Goal: Feedback & Contribution: Contribute content

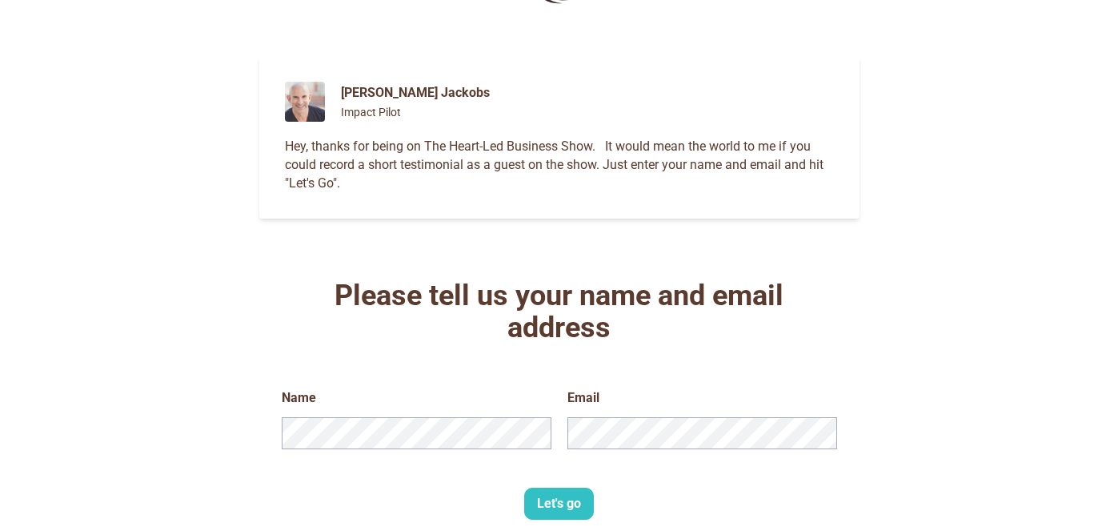
scroll to position [144, 0]
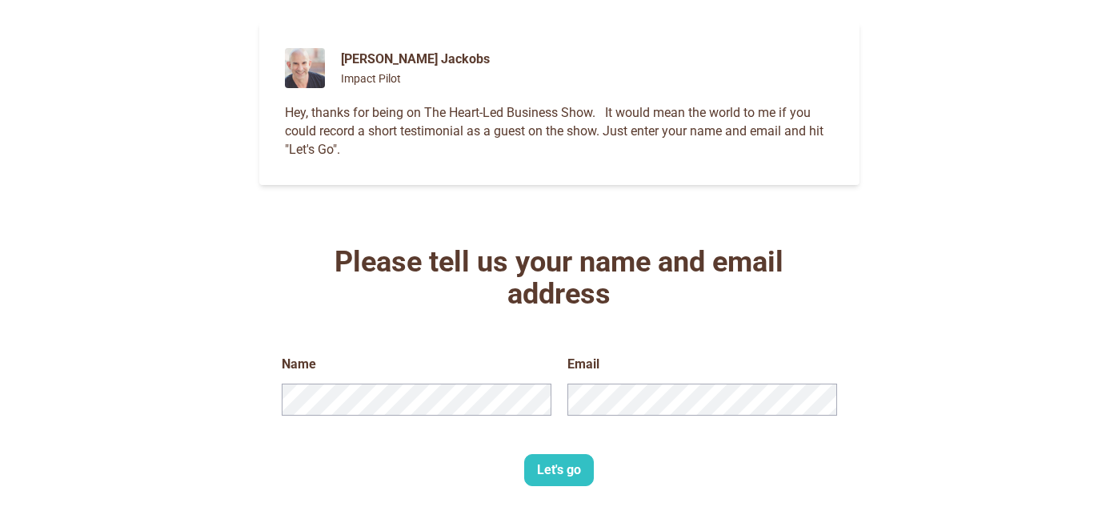
click at [550, 478] on button "Let's go" at bounding box center [559, 470] width 70 height 32
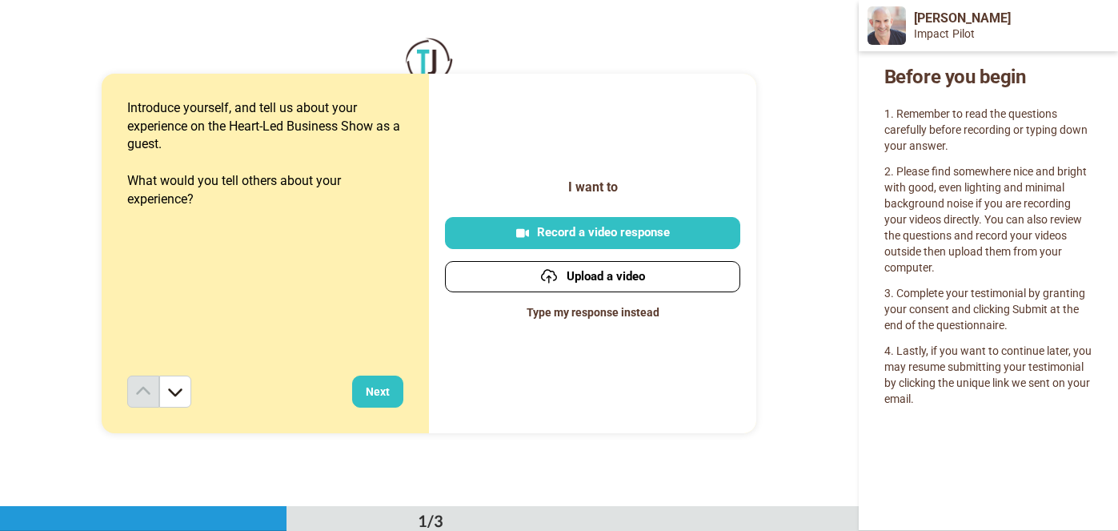
click at [377, 393] on button "Next" at bounding box center [377, 391] width 51 height 32
click at [575, 229] on div "Record a video response" at bounding box center [593, 232] width 270 height 17
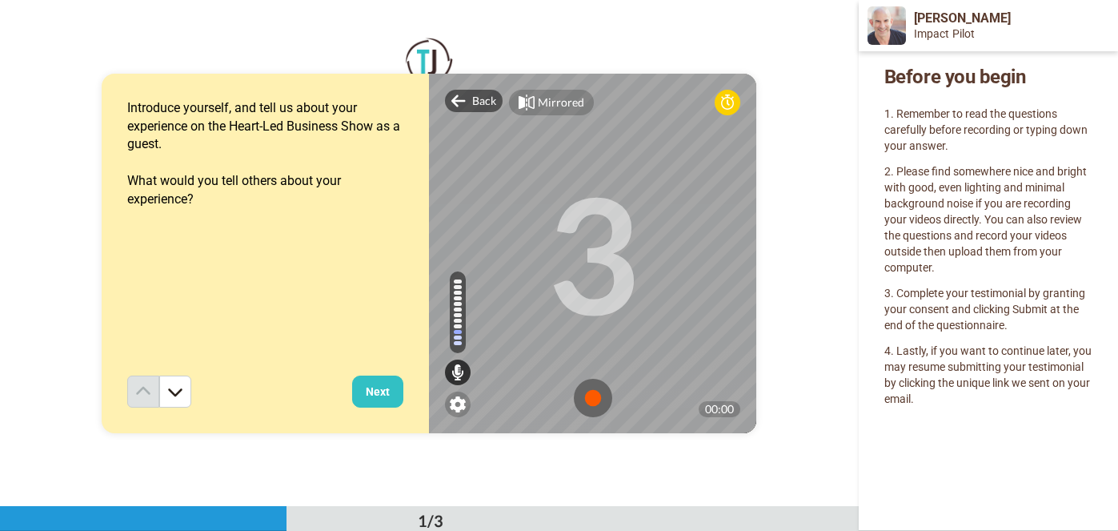
click at [594, 400] on img at bounding box center [593, 398] width 38 height 38
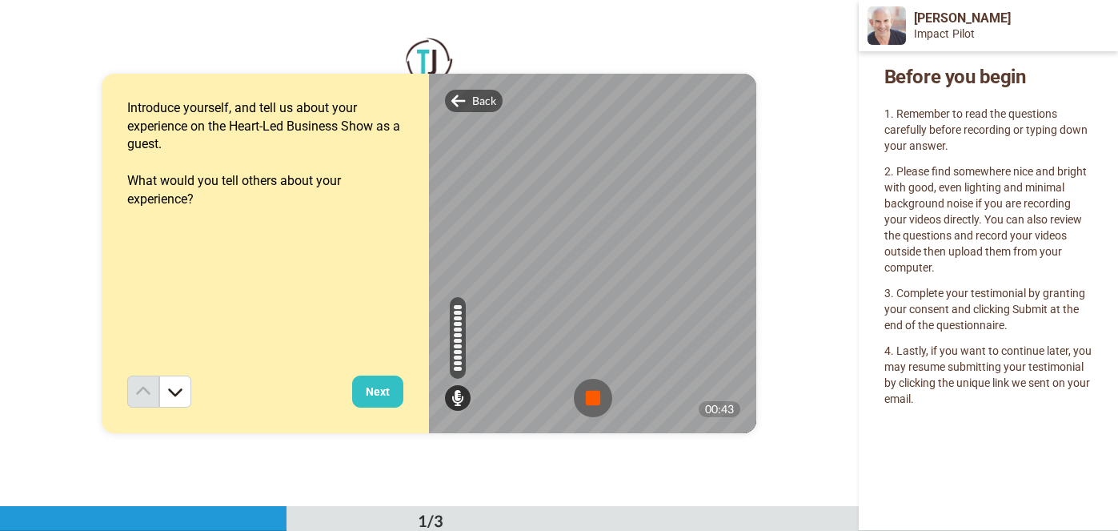
click at [379, 384] on button "Next" at bounding box center [377, 391] width 51 height 32
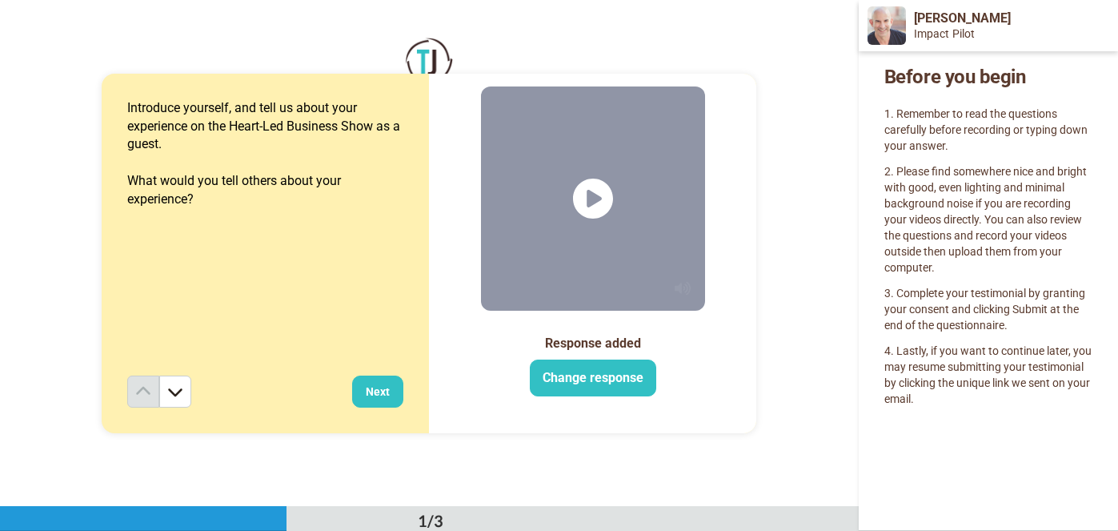
click at [576, 382] on button "Change response" at bounding box center [593, 377] width 126 height 37
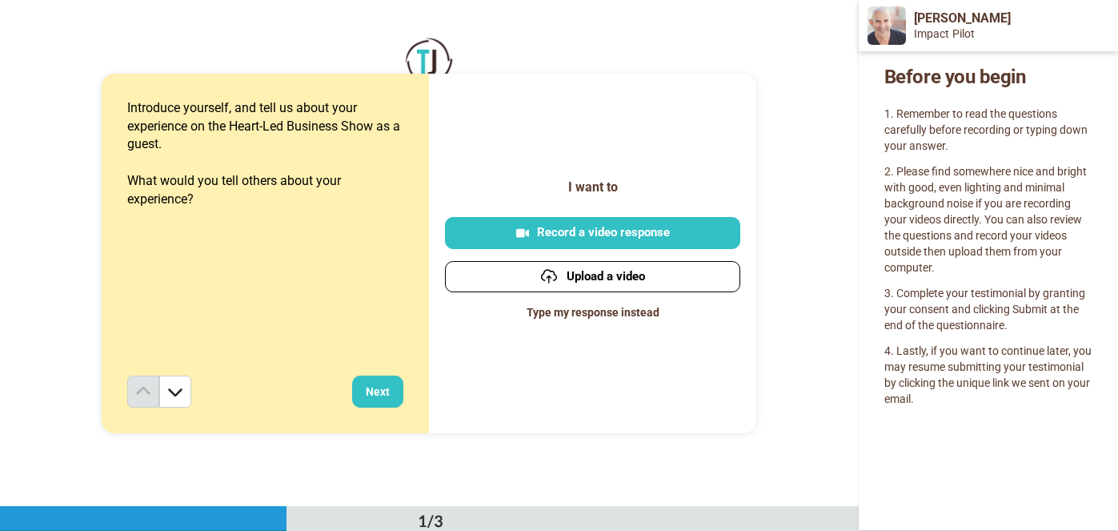
click at [587, 233] on div "Record a video response" at bounding box center [593, 232] width 270 height 17
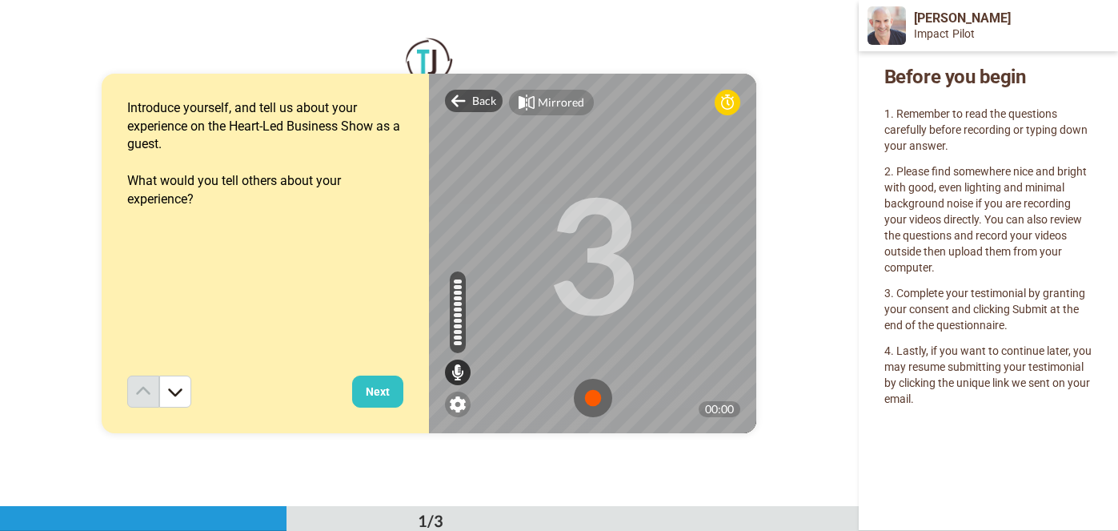
click at [385, 394] on button "Next" at bounding box center [377, 391] width 51 height 32
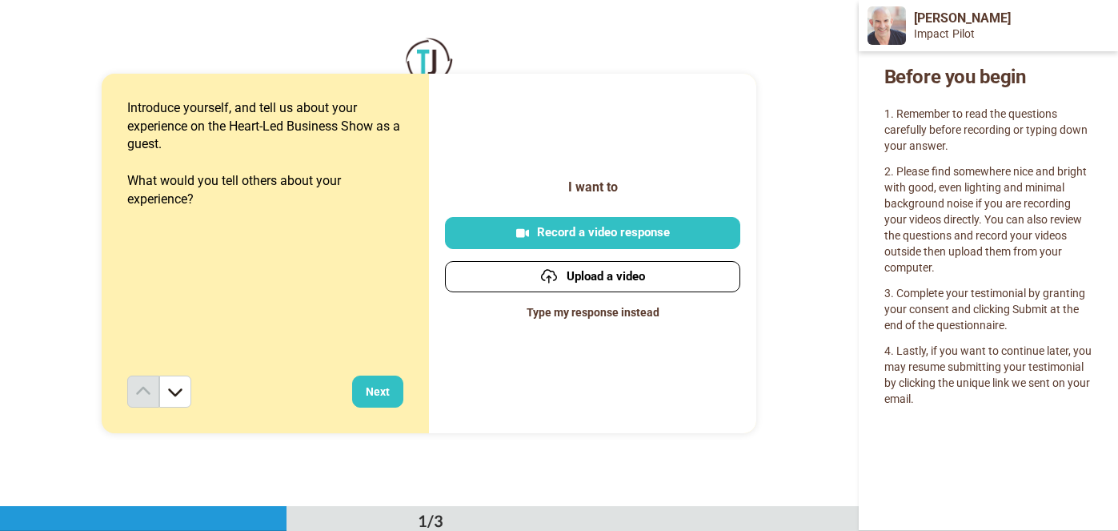
click at [593, 221] on button "Record a video response" at bounding box center [592, 232] width 295 height 31
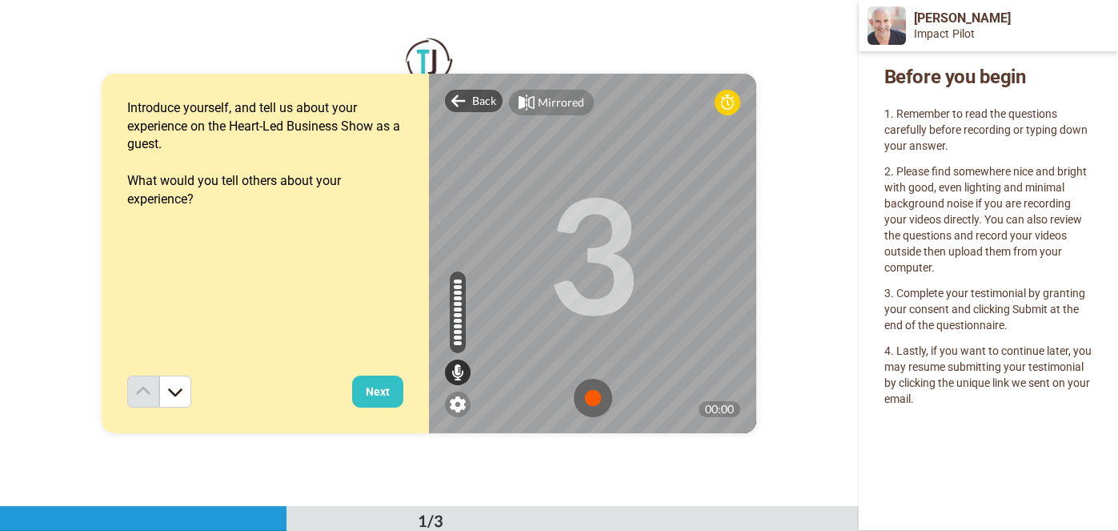
click at [591, 387] on img at bounding box center [593, 398] width 38 height 38
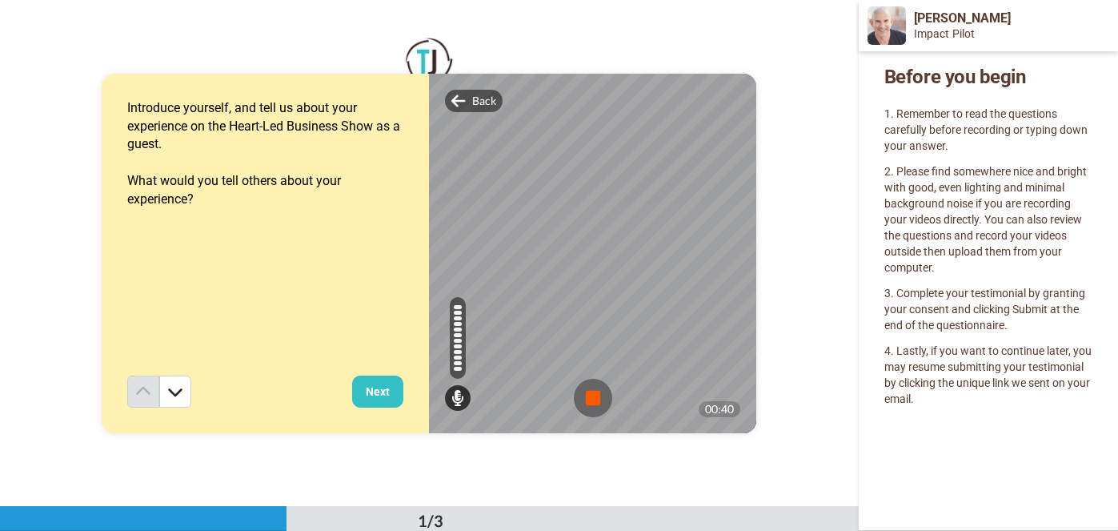
click at [597, 391] on img at bounding box center [593, 398] width 38 height 38
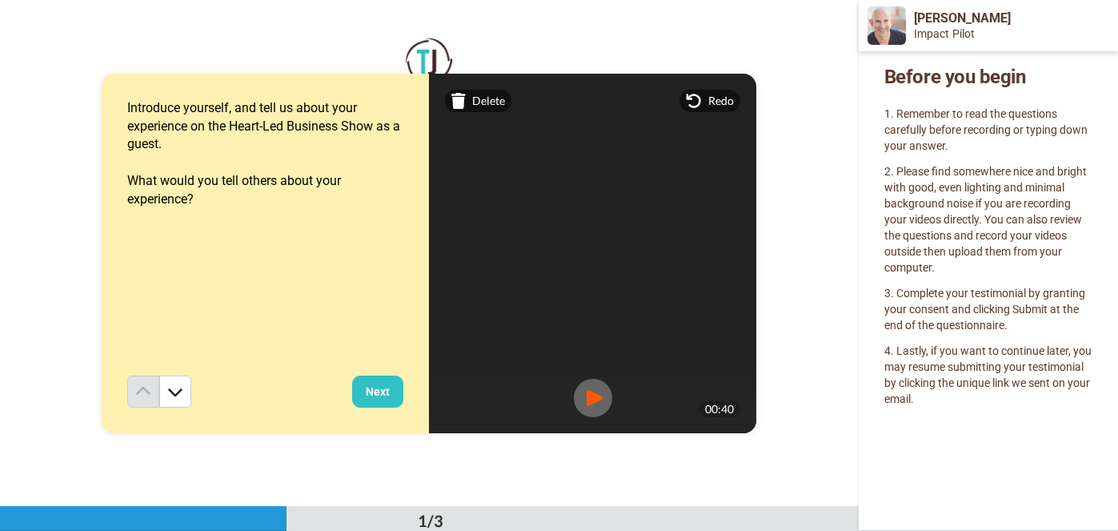
click at [378, 390] on button "Next" at bounding box center [377, 391] width 51 height 32
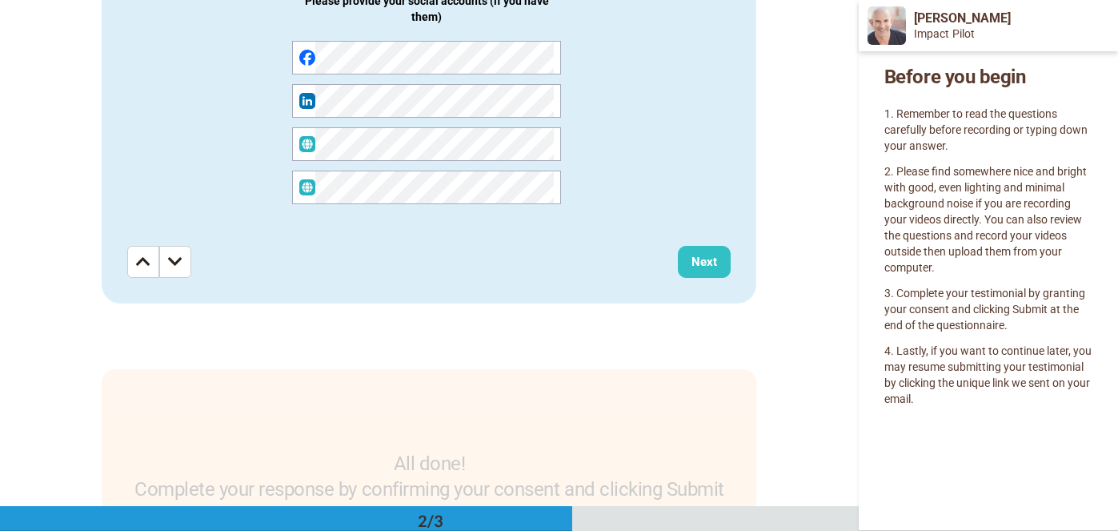
click at [687, 263] on button "Next" at bounding box center [704, 262] width 53 height 32
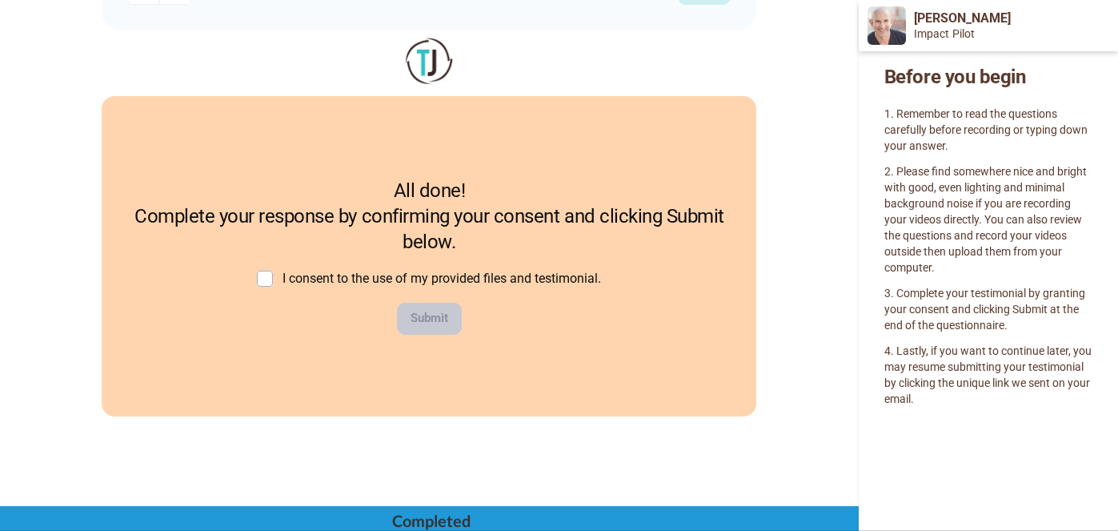
scroll to position [920, 0]
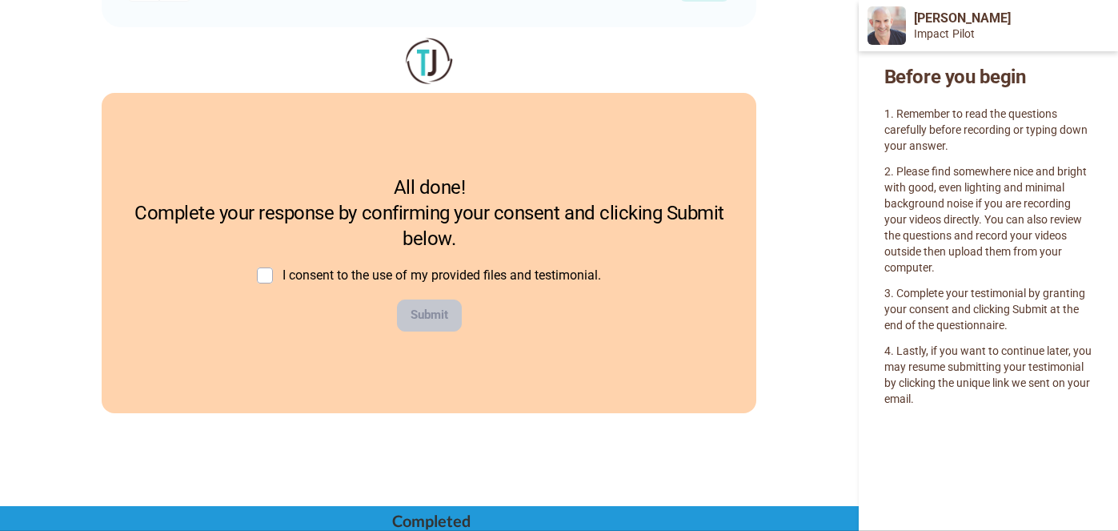
click at [296, 281] on span "I consent to the use of my provided files and testimonial." at bounding box center [442, 274] width 319 height 15
click at [259, 278] on span at bounding box center [265, 275] width 16 height 16
click at [432, 313] on button "Submit" at bounding box center [429, 315] width 65 height 32
